Goal: Task Accomplishment & Management: Use online tool/utility

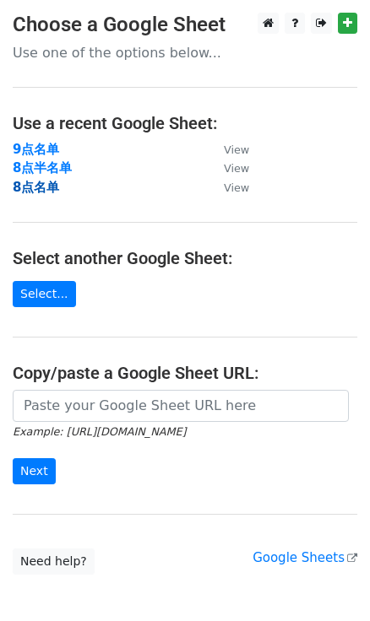
click at [29, 182] on strong "8点名单" at bounding box center [36, 187] width 46 height 15
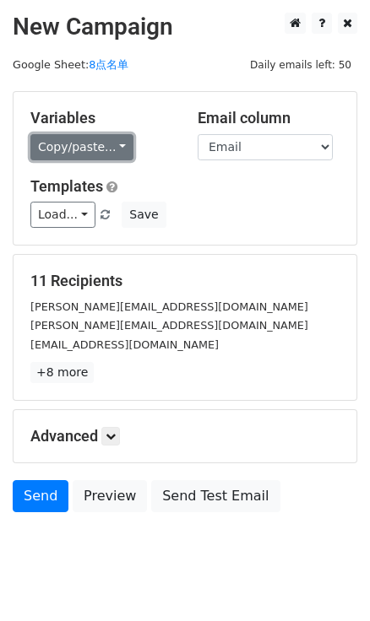
click at [119, 148] on link "Copy/paste..." at bounding box center [81, 147] width 103 height 26
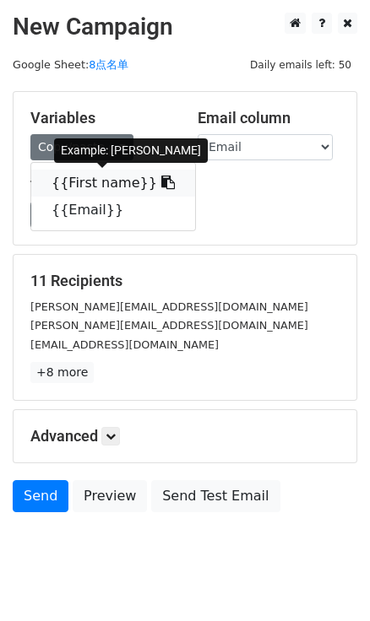
click at [161, 184] on icon at bounding box center [167, 181] width 13 height 13
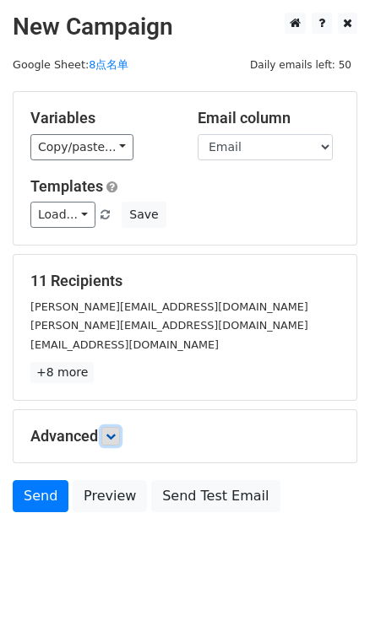
click at [120, 430] on link at bounding box center [110, 436] width 19 height 19
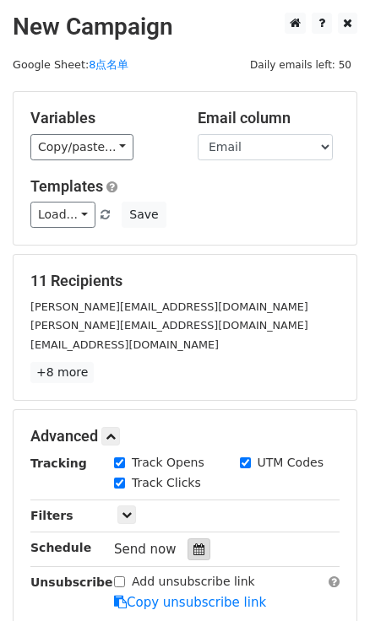
click at [196, 553] on icon at bounding box center [198, 549] width 11 height 12
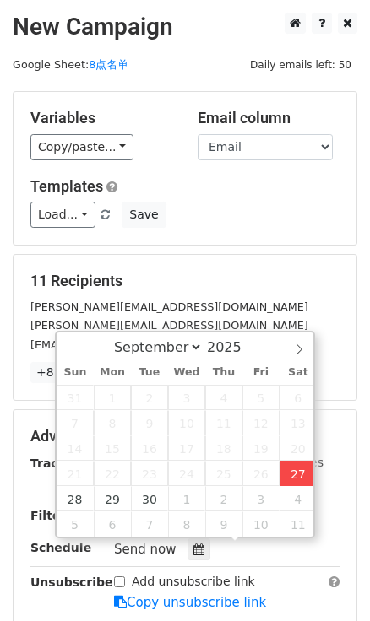
type input "2025-09-27 16:16"
type input "04"
type input "16"
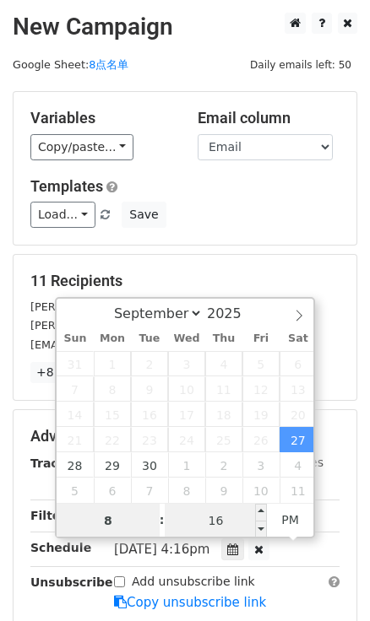
type input "8"
type input "2025-09-27 20:16"
type input "08"
click at [219, 517] on input "16" at bounding box center [216, 521] width 103 height 34
type input "0"
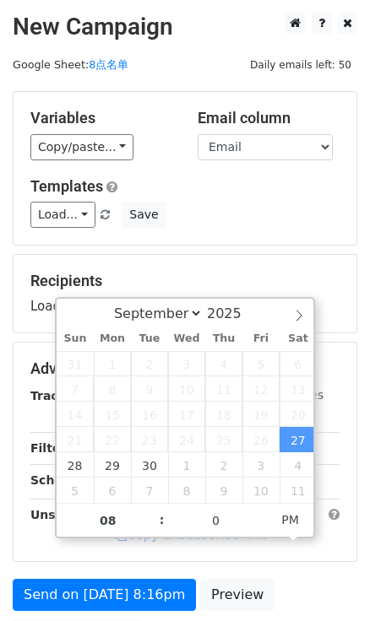
type input "2025-09-27 20:00"
click at [253, 192] on h5 "Templates" at bounding box center [184, 186] width 309 height 19
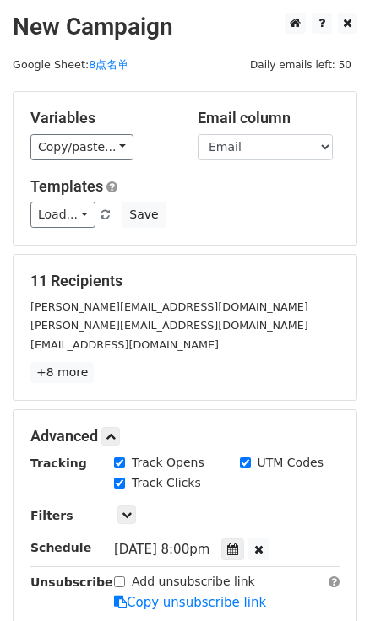
scroll to position [229, 0]
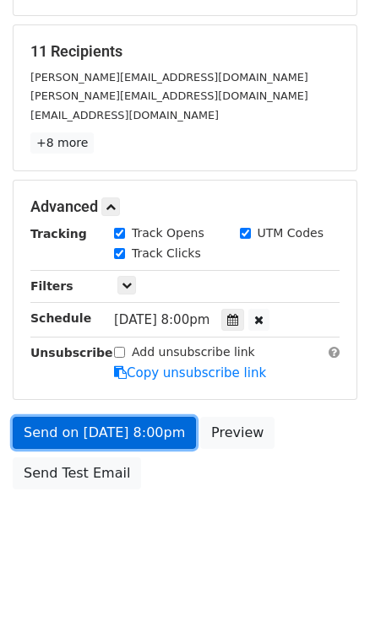
click at [136, 429] on link "Send on Sep 27 at 8:00pm" at bounding box center [104, 433] width 183 height 32
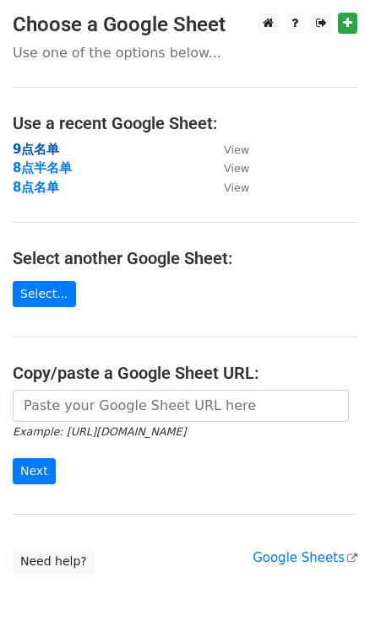
click at [46, 154] on strong "9点名单" at bounding box center [36, 149] width 46 height 15
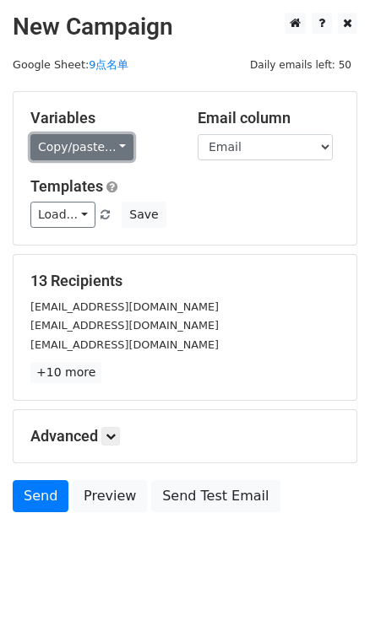
click at [121, 135] on link "Copy/paste..." at bounding box center [81, 147] width 103 height 26
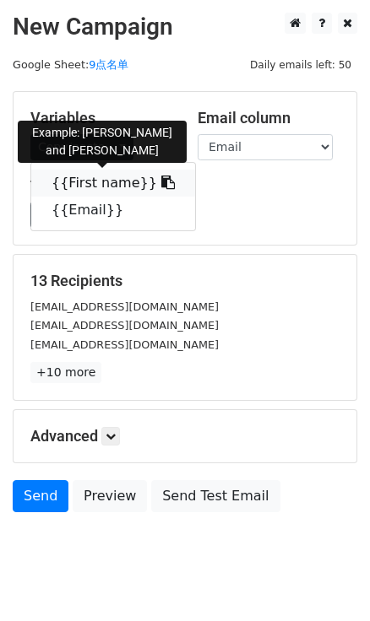
click at [139, 183] on link "{{First name}}" at bounding box center [113, 183] width 164 height 27
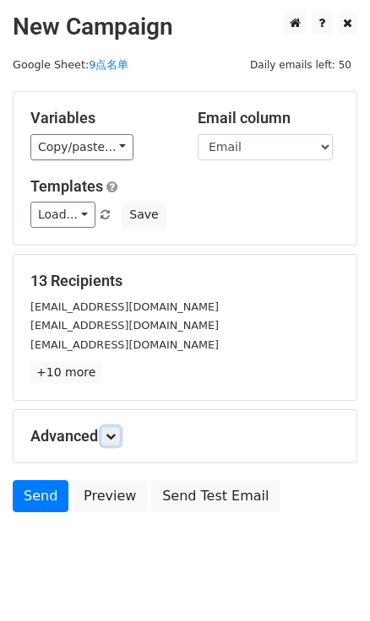
drag, startPoint x: 121, startPoint y: 439, endPoint x: 131, endPoint y: 438, distance: 9.3
click at [120, 439] on link at bounding box center [110, 436] width 19 height 19
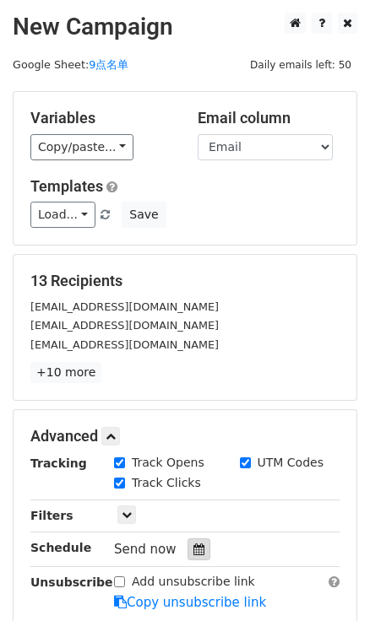
click at [197, 544] on icon at bounding box center [198, 549] width 11 height 12
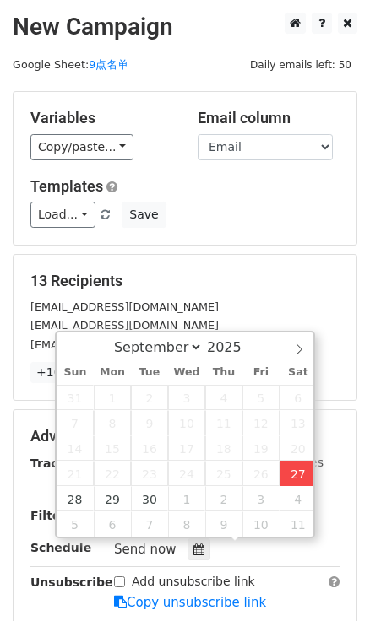
type input "2025-09-27 16:17"
type input "04"
type input "17"
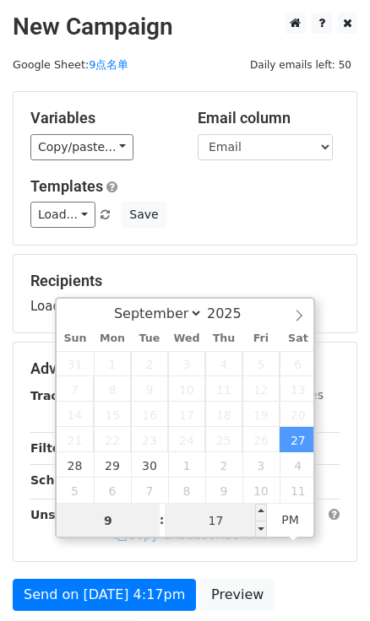
type input "9"
type input "2025-09-27 21:17"
type input "09"
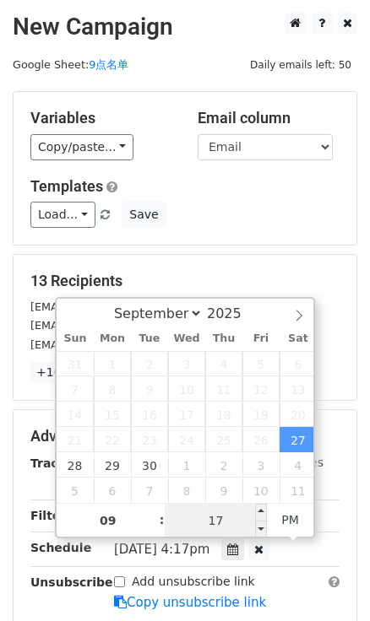
click at [194, 521] on input "17" at bounding box center [216, 521] width 103 height 34
type input "0"
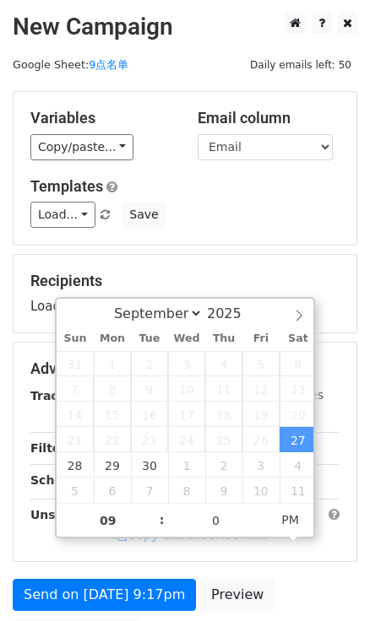
type input "2025-09-27 21:00"
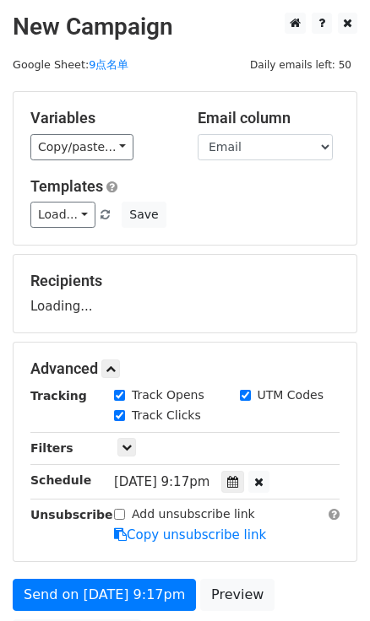
click at [306, 267] on div "Recipients Loading..." at bounding box center [184, 294] width 343 height 78
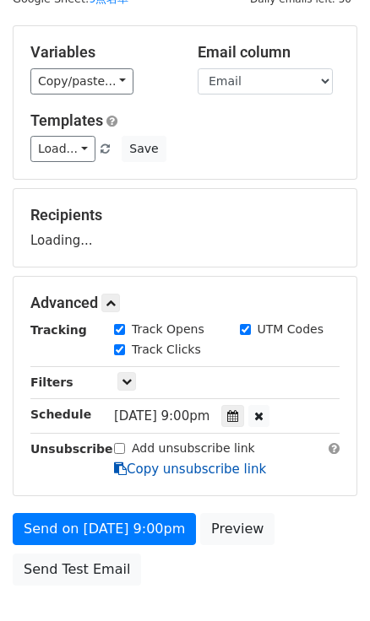
scroll to position [171, 0]
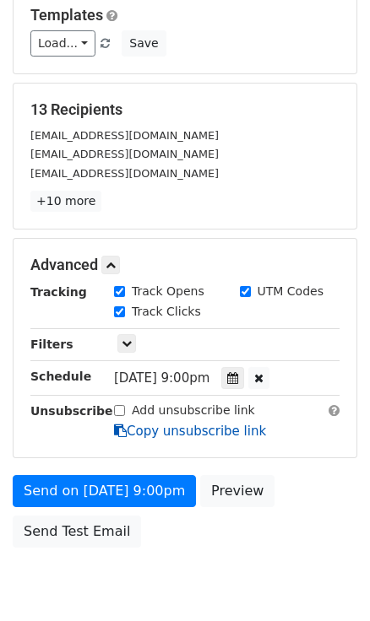
click at [151, 429] on link "Copy unsubscribe link" at bounding box center [190, 431] width 152 height 15
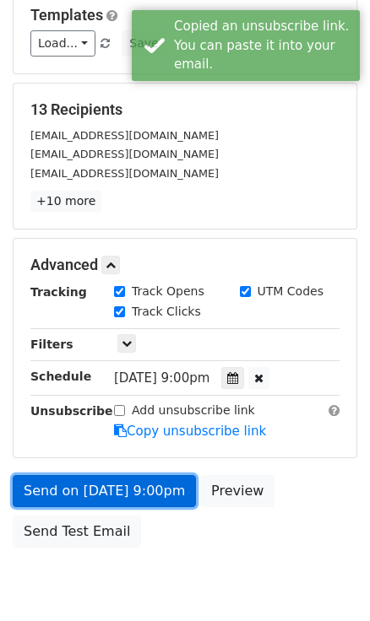
click at [156, 490] on link "Send on Sep 27 at 9:00pm" at bounding box center [104, 491] width 183 height 32
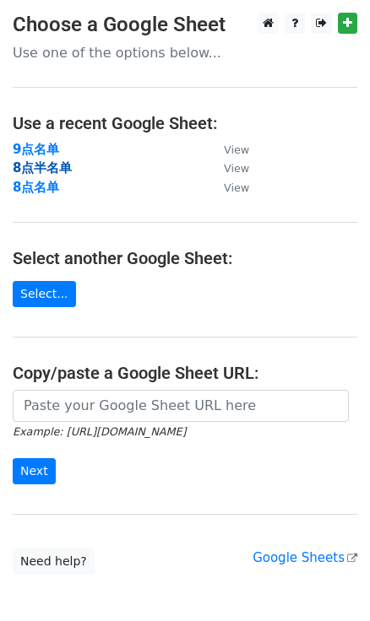
click at [18, 163] on strong "8点半名单" at bounding box center [42, 167] width 59 height 15
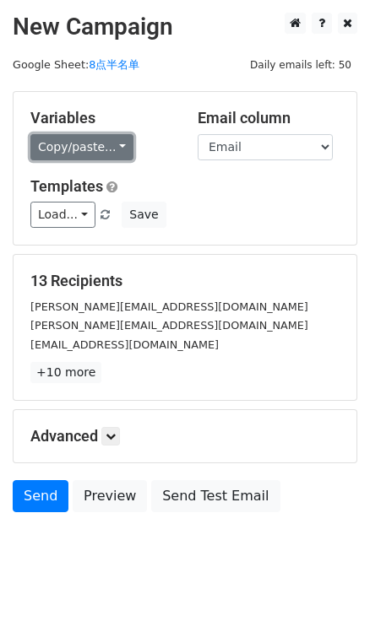
click at [114, 141] on link "Copy/paste..." at bounding box center [81, 147] width 103 height 26
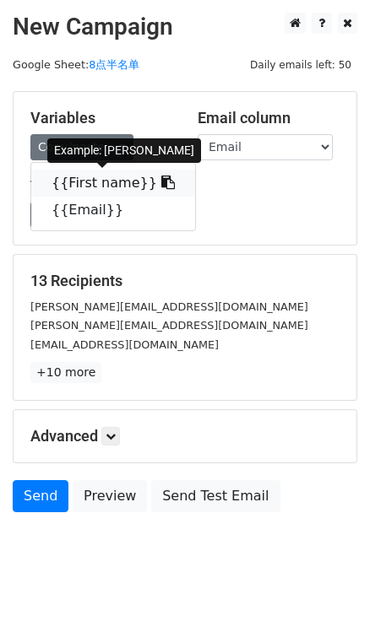
click at [161, 182] on icon at bounding box center [167, 181] width 13 height 13
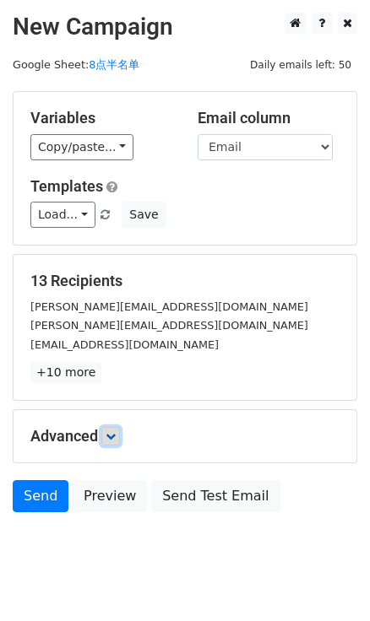
click at [111, 427] on link at bounding box center [110, 436] width 19 height 19
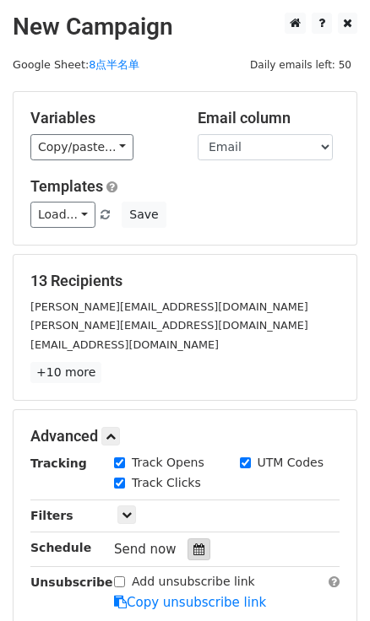
click at [201, 543] on icon at bounding box center [198, 549] width 11 height 12
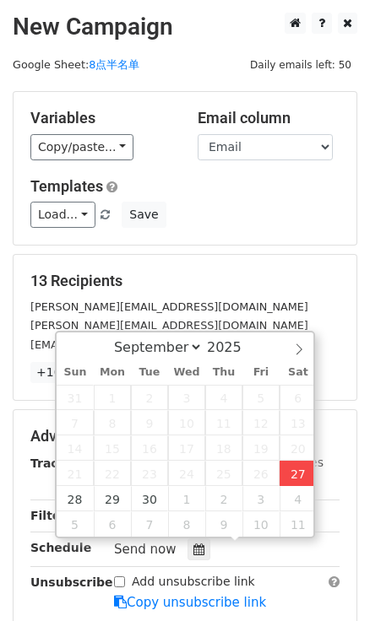
type input "2025-09-27 16:18"
type input "04"
type input "18"
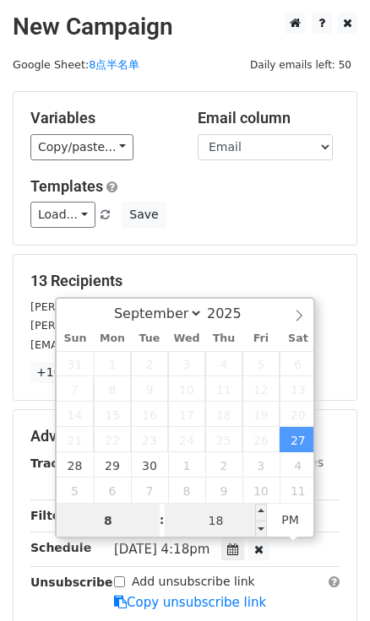
type input "8"
type input "2025-09-27 20:18"
type input "08"
click at [211, 531] on input "18" at bounding box center [216, 521] width 103 height 34
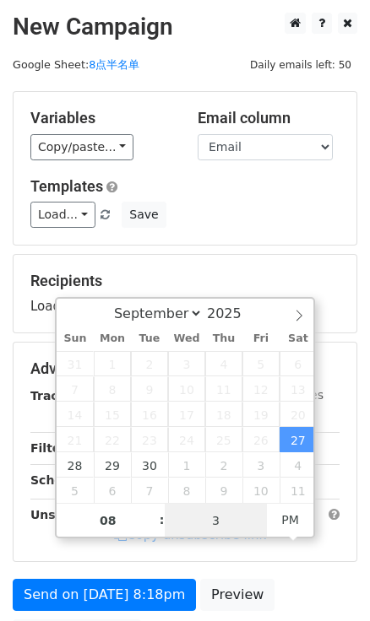
type input "30"
type input "2025-09-27 20:30"
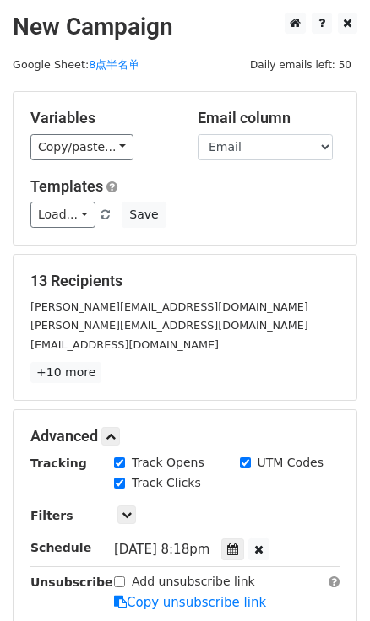
click at [266, 210] on div "Load... No templates saved Save" at bounding box center [185, 215] width 334 height 26
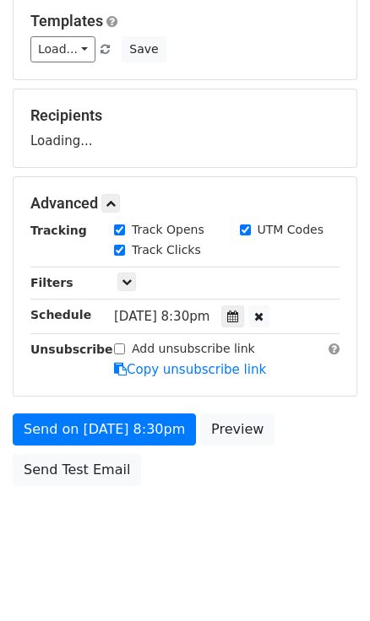
scroll to position [171, 0]
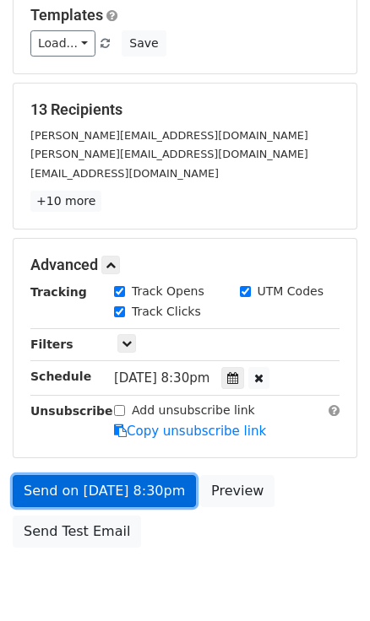
click at [163, 494] on link "Send on Sep 27 at 8:30pm" at bounding box center [104, 491] width 183 height 32
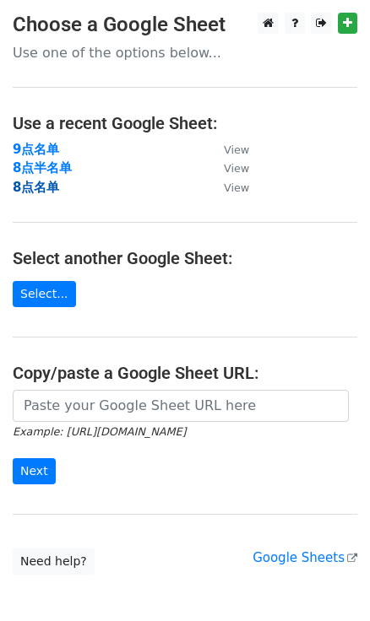
click at [34, 180] on strong "8点名单" at bounding box center [36, 187] width 46 height 15
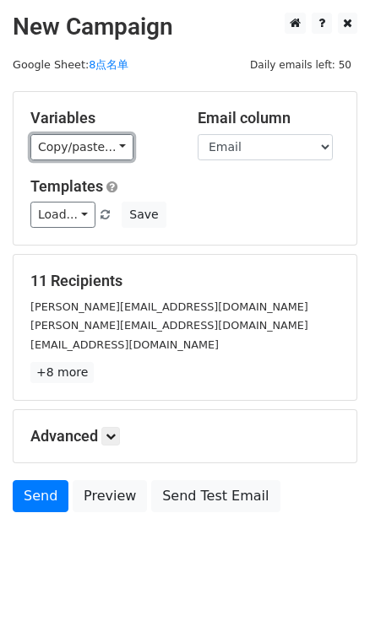
drag, startPoint x: 116, startPoint y: 142, endPoint x: 132, endPoint y: 161, distance: 25.2
click at [116, 142] on link "Copy/paste..." at bounding box center [81, 147] width 103 height 26
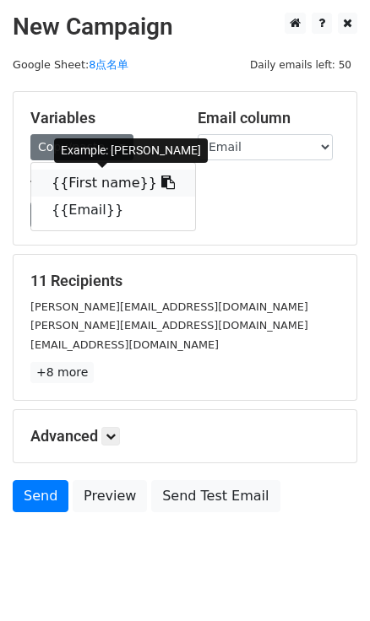
click at [161, 181] on icon at bounding box center [167, 181] width 13 height 13
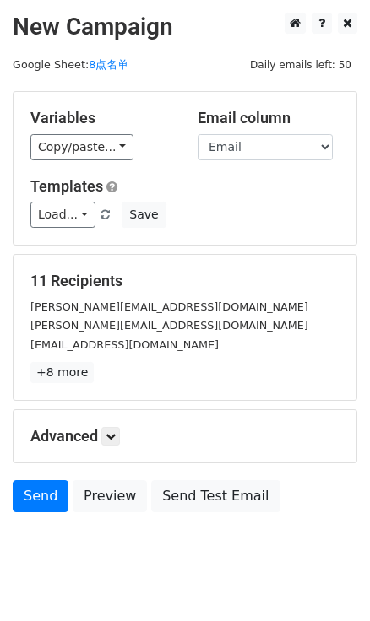
click at [117, 424] on div "Advanced Tracking Track Opens UTM Codes Track Clicks Filters Only include sprea…" at bounding box center [184, 436] width 343 height 52
click at [116, 436] on icon at bounding box center [110, 436] width 10 height 10
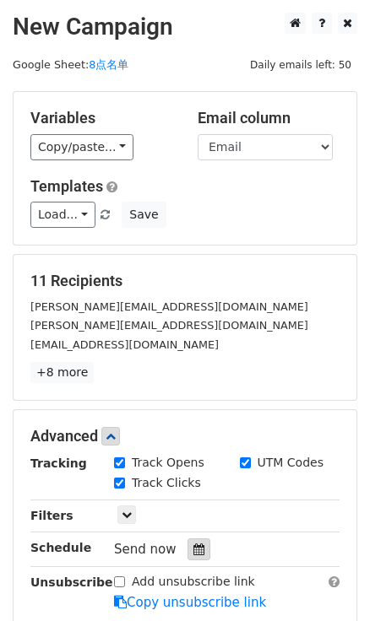
click at [197, 541] on div at bounding box center [198, 549] width 23 height 22
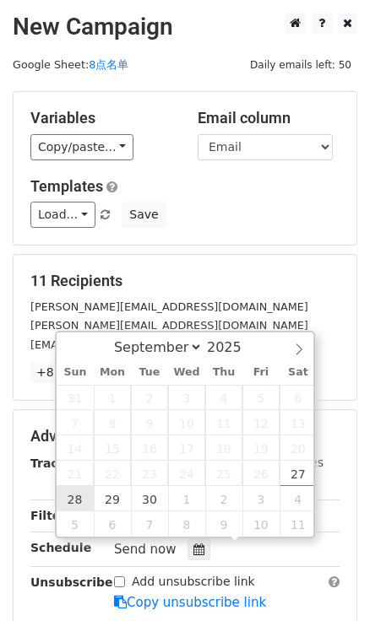
type input "[DATE] 12:00"
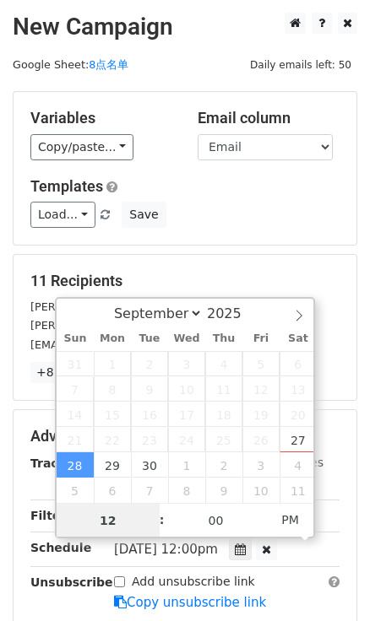
type input "8"
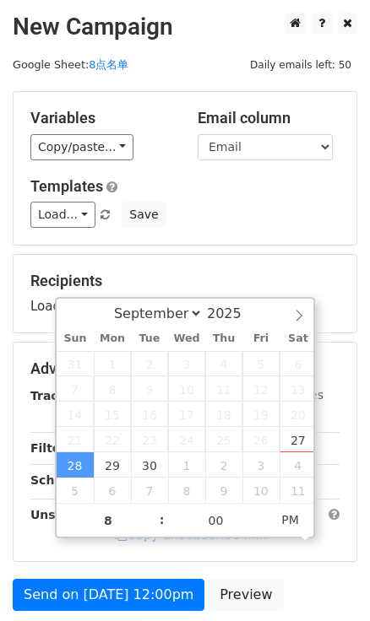
type input "2025-09-28 20:00"
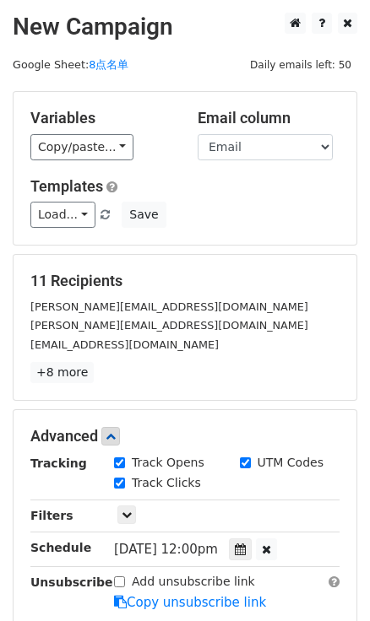
click at [219, 177] on h5 "Templates" at bounding box center [184, 186] width 309 height 19
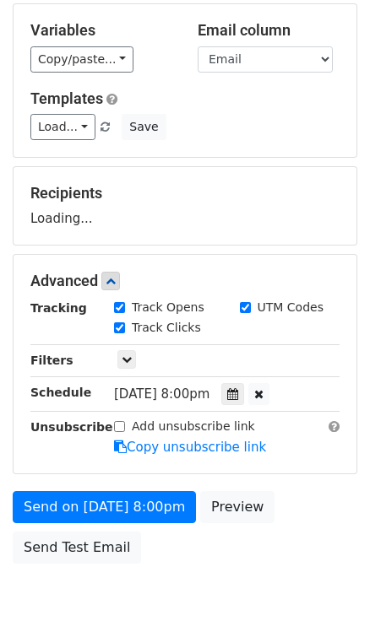
scroll to position [171, 0]
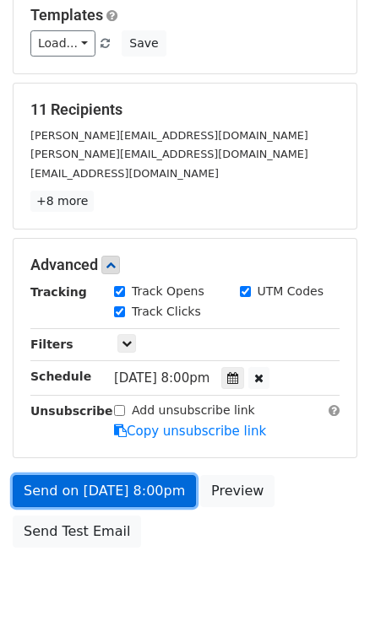
click at [166, 488] on link "Send on Sep 28 at 8:00pm" at bounding box center [104, 491] width 183 height 32
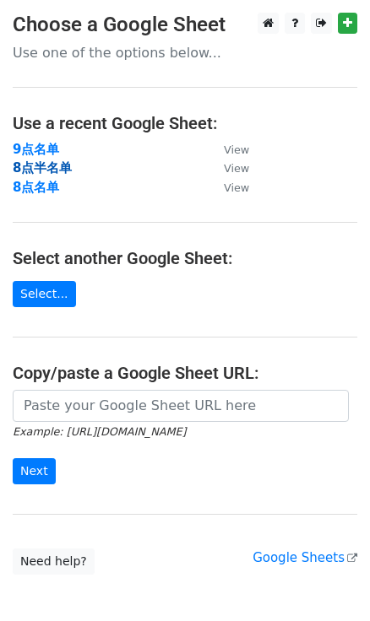
click at [52, 169] on strong "8点半名单" at bounding box center [42, 167] width 59 height 15
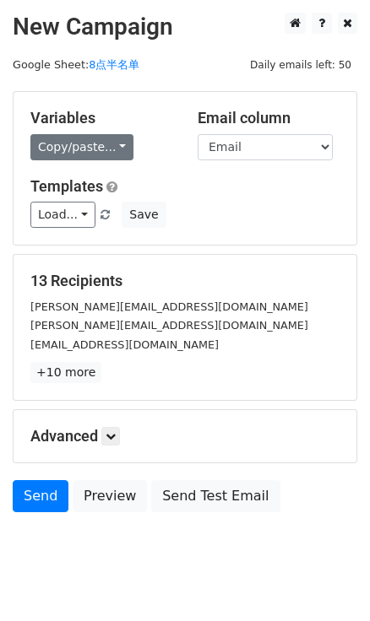
drag, startPoint x: 116, startPoint y: 132, endPoint x: 116, endPoint y: 141, distance: 9.3
click at [116, 132] on div "Variables Copy/paste... {{First name}} {{Email}}" at bounding box center [101, 134] width 167 height 51
click at [117, 143] on link "Copy/paste..." at bounding box center [81, 147] width 103 height 26
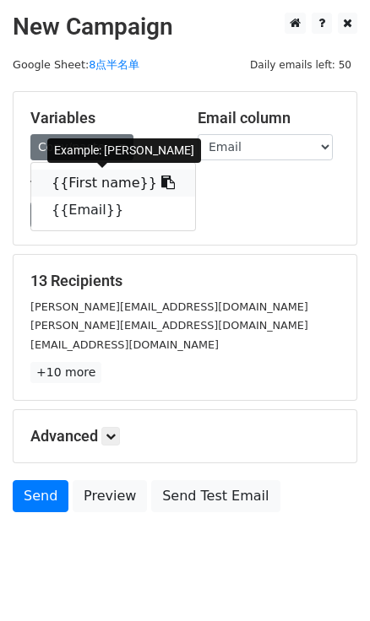
click at [161, 181] on icon at bounding box center [167, 181] width 13 height 13
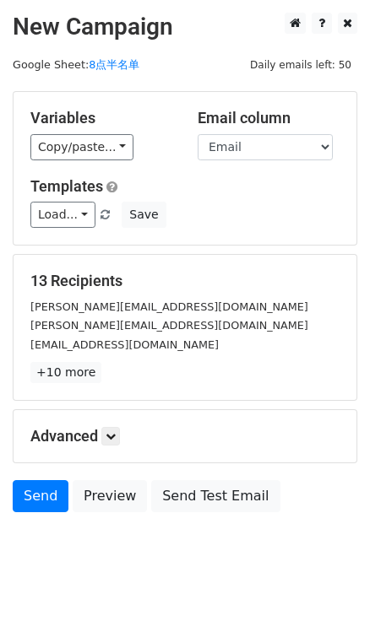
click at [100, 428] on h5 "Advanced" at bounding box center [184, 436] width 309 height 19
click at [120, 434] on link at bounding box center [110, 436] width 19 height 19
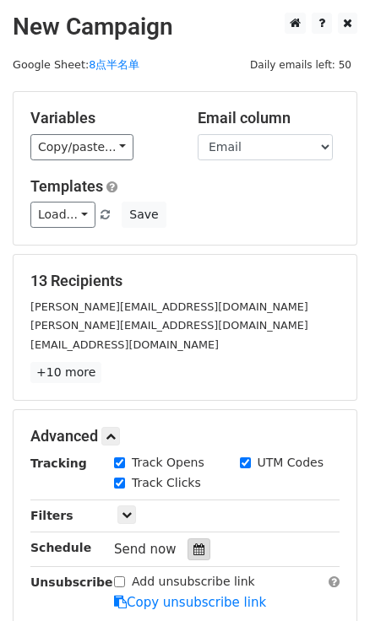
click at [198, 543] on icon at bounding box center [198, 549] width 11 height 12
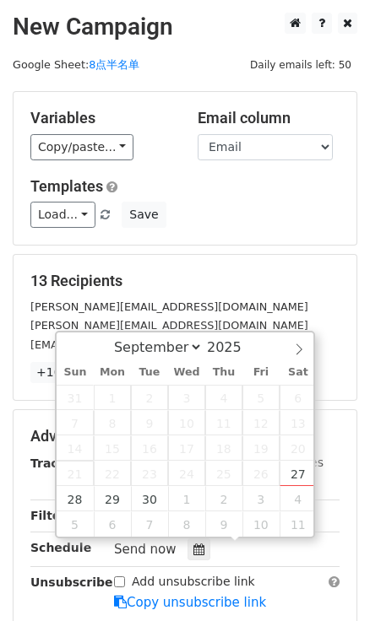
click at [73, 483] on span "21" at bounding box center [75, 473] width 37 height 25
type input "2025-09-28 12:00"
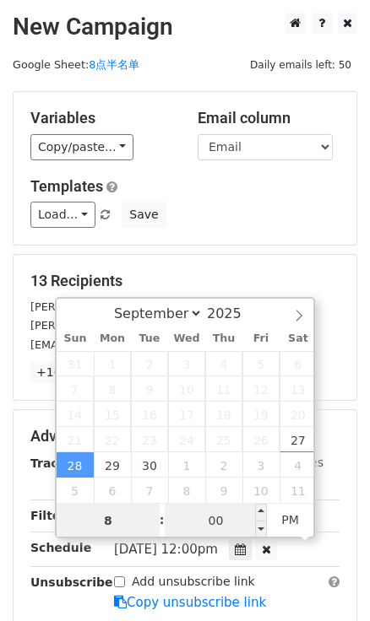
type input "8"
type input "2025-09-28 20:00"
type input "08"
click at [199, 515] on input "00" at bounding box center [216, 521] width 103 height 34
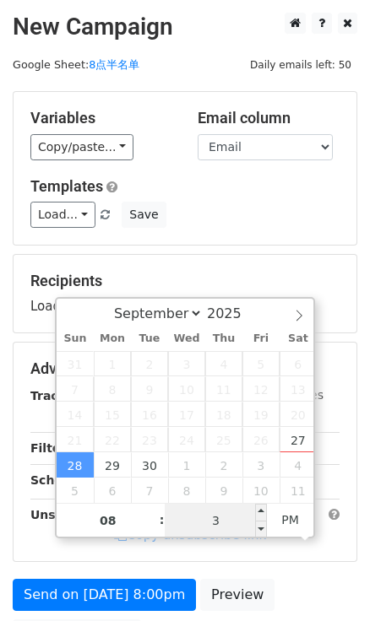
type input "30"
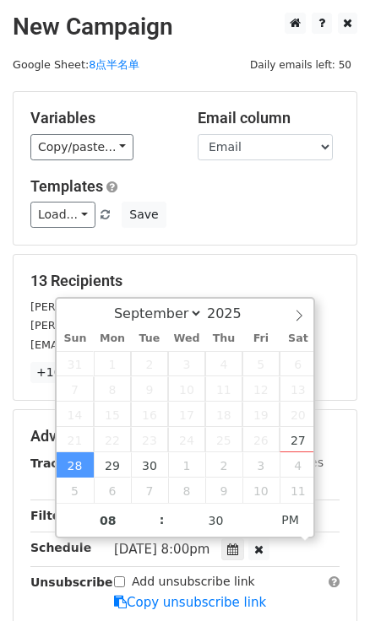
type input "2025-09-28 20:30"
click at [290, 170] on div "Variables Copy/paste... {{First name}} {{Email}} Email column First name Email …" at bounding box center [184, 168] width 343 height 153
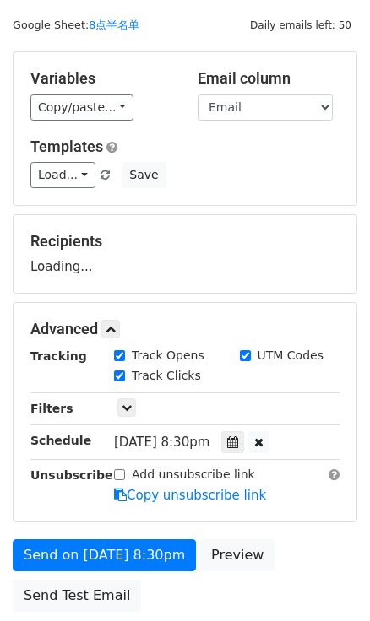
scroll to position [76, 0]
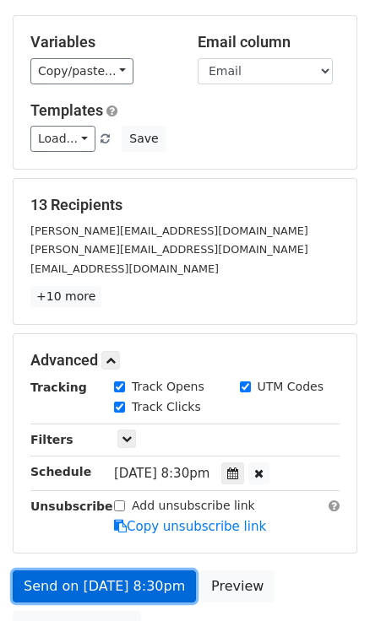
click at [159, 582] on link "Send on Sep 28 at 8:30pm" at bounding box center [104, 586] width 183 height 32
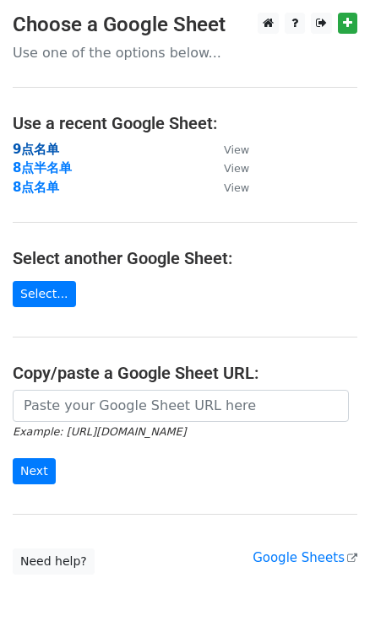
click at [50, 148] on strong "9点名单" at bounding box center [36, 149] width 46 height 15
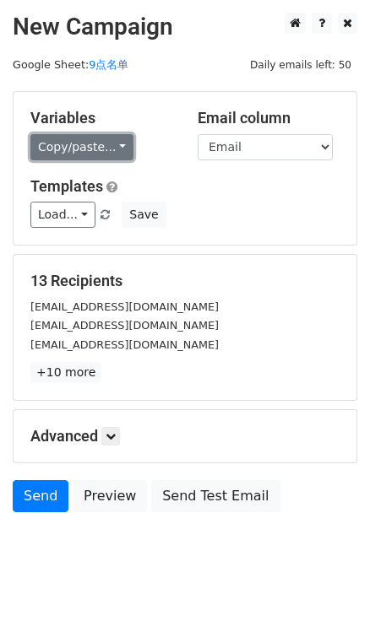
click at [89, 150] on link "Copy/paste..." at bounding box center [81, 147] width 103 height 26
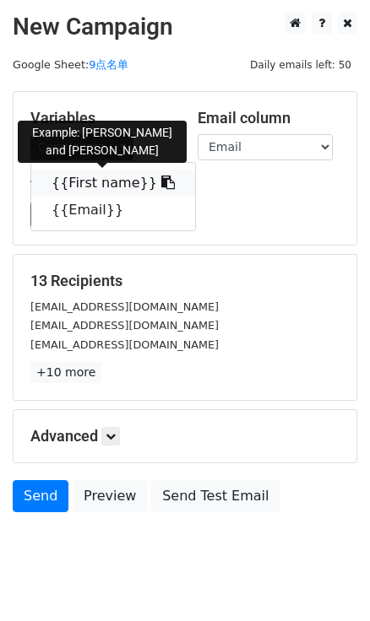
click at [157, 179] on link "{{First name}}" at bounding box center [113, 183] width 164 height 27
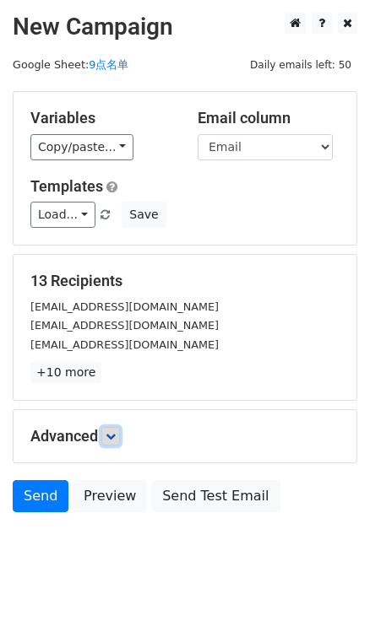
click at [111, 437] on icon at bounding box center [110, 436] width 10 height 10
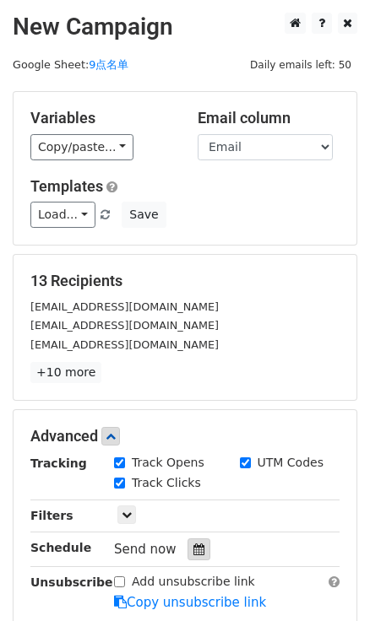
click at [202, 544] on div at bounding box center [198, 549] width 23 height 22
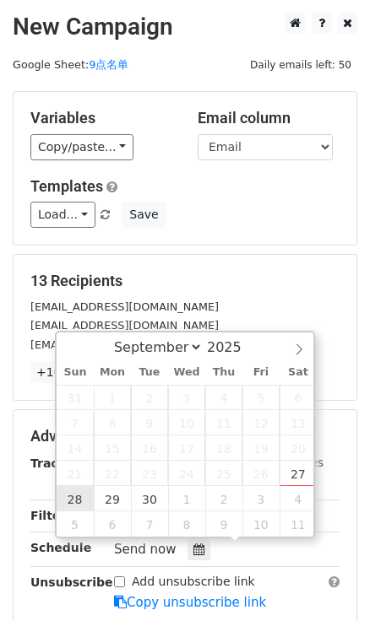
type input "[DATE] 12:00"
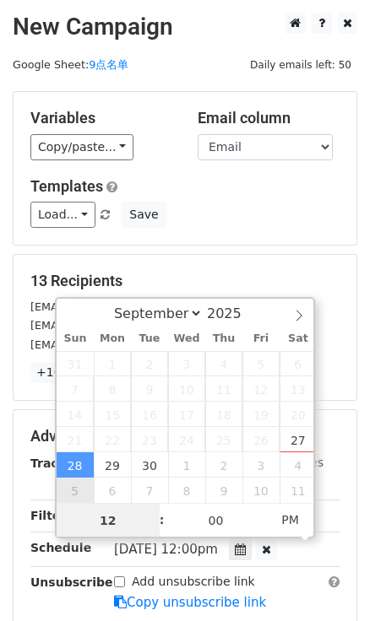
type input "9"
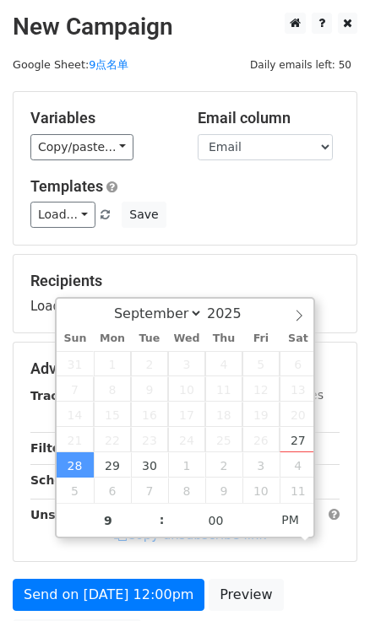
type input "[DATE] 21:00"
click at [262, 244] on div "Variables Copy/paste... {{First name}} {{Email}} Email column First name Email …" at bounding box center [184, 168] width 343 height 153
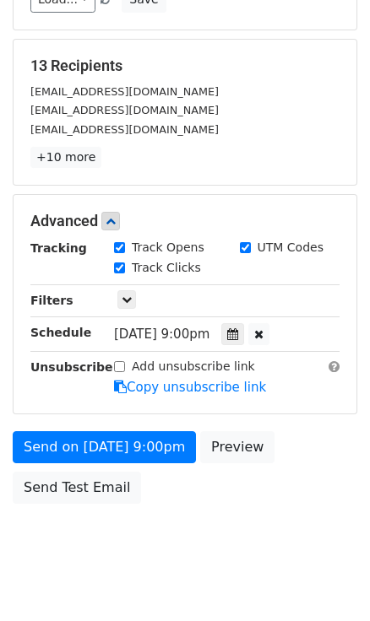
scroll to position [229, 0]
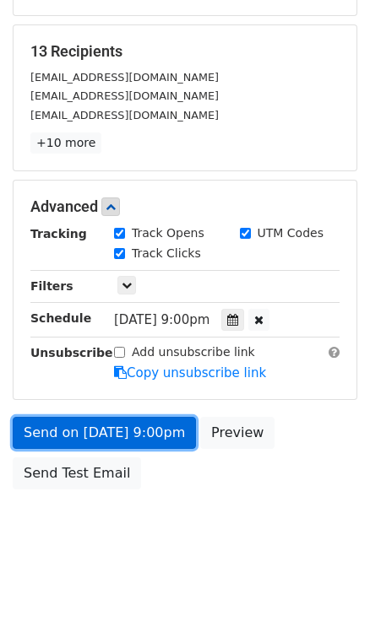
click at [154, 435] on link "Send on [DATE] 9:00pm" at bounding box center [104, 433] width 183 height 32
